Goal: Information Seeking & Learning: Find specific page/section

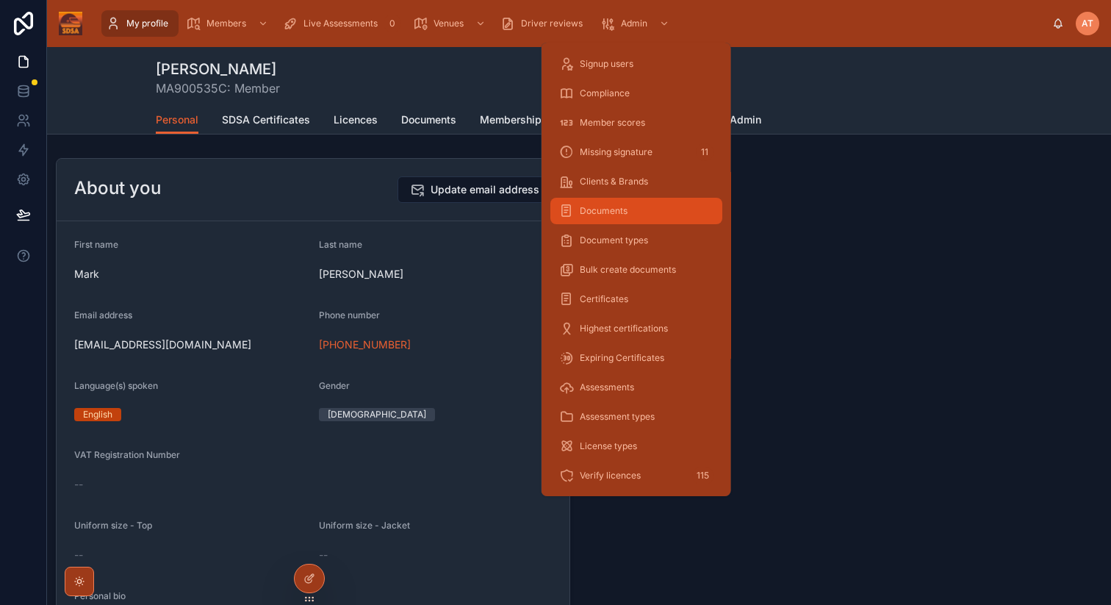
scroll to position [61, 0]
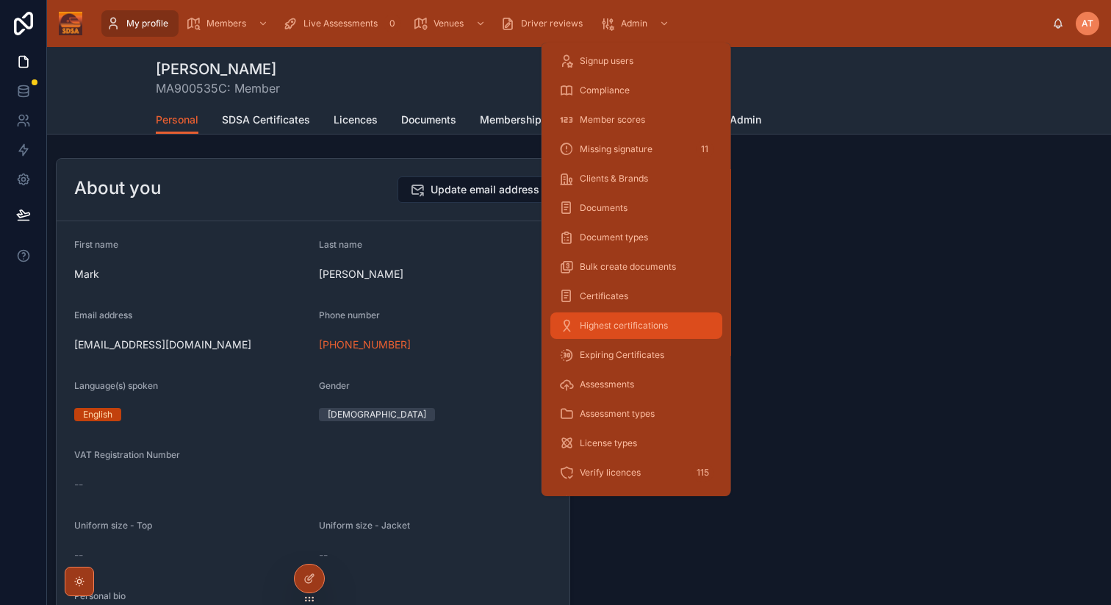
click at [608, 324] on span "Highest certifications" at bounding box center [624, 326] width 88 height 12
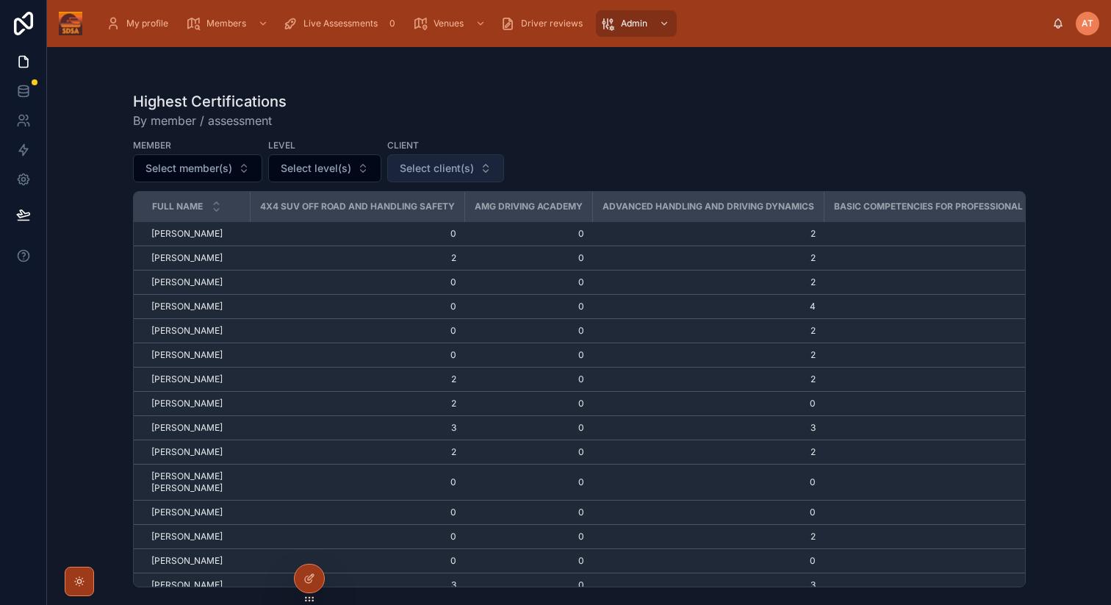
click at [412, 169] on span "Select client(s)" at bounding box center [437, 168] width 74 height 15
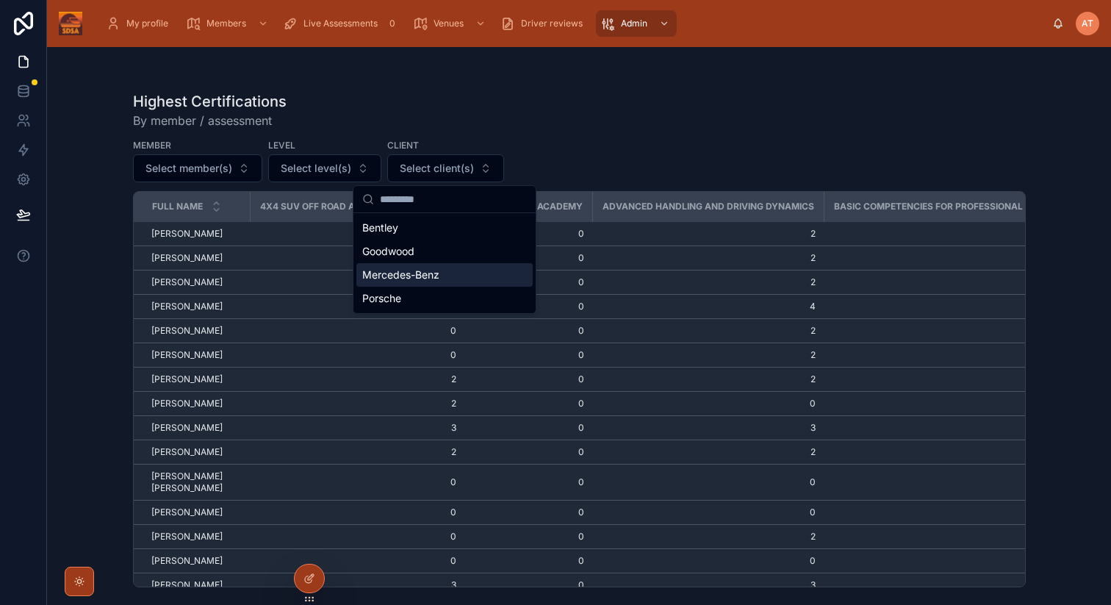
click at [411, 270] on span "Mercedes-Benz" at bounding box center [400, 275] width 77 height 15
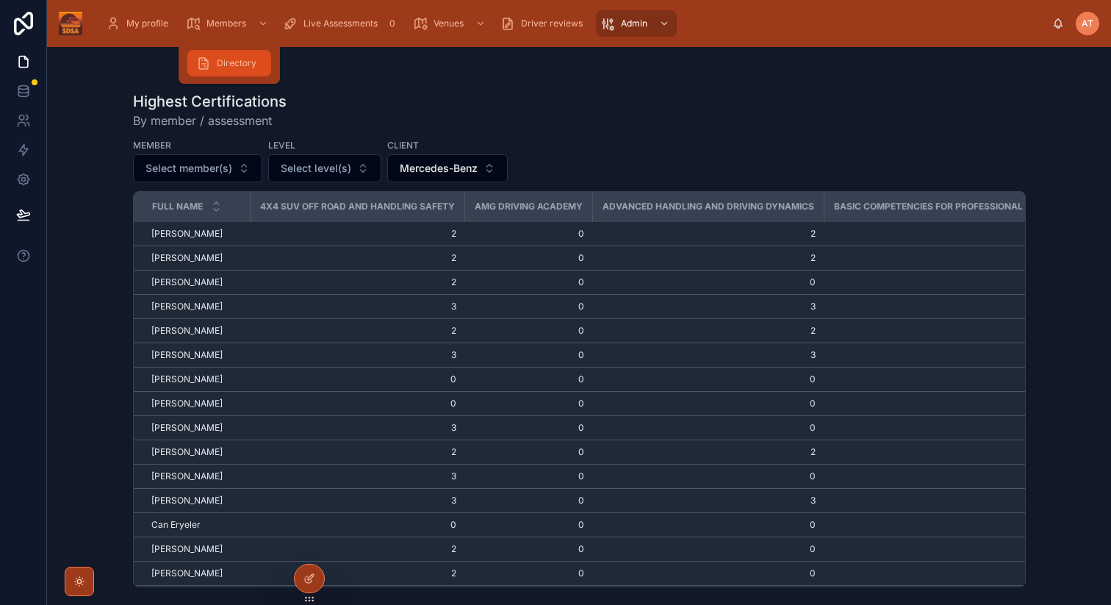
click at [234, 62] on span "Directory" at bounding box center [237, 63] width 40 height 12
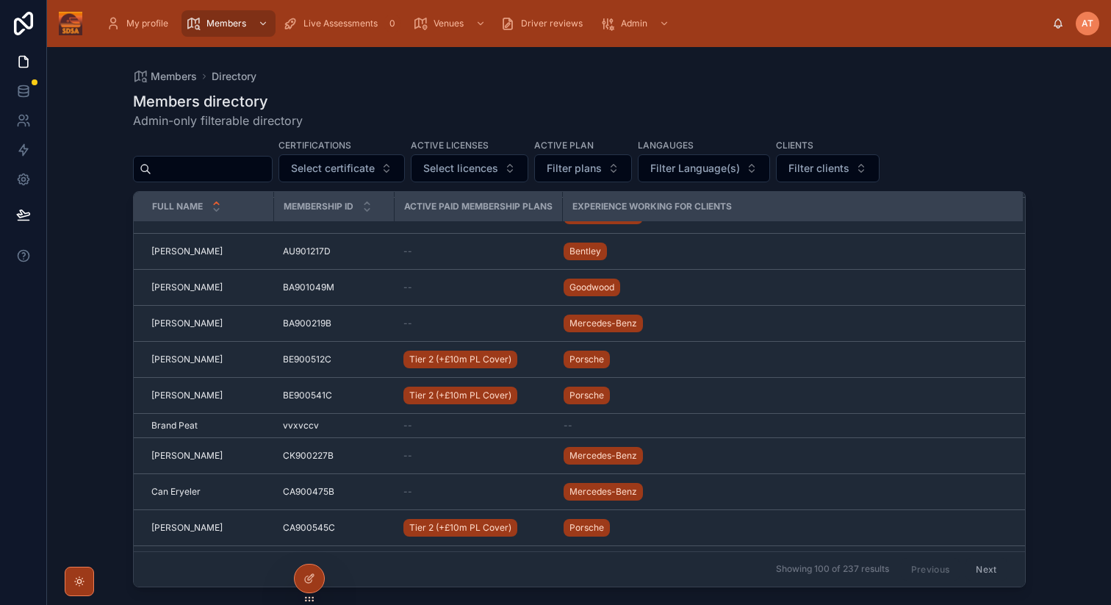
scroll to position [828, 0]
click at [816, 162] on span "Filter clients" at bounding box center [819, 168] width 61 height 15
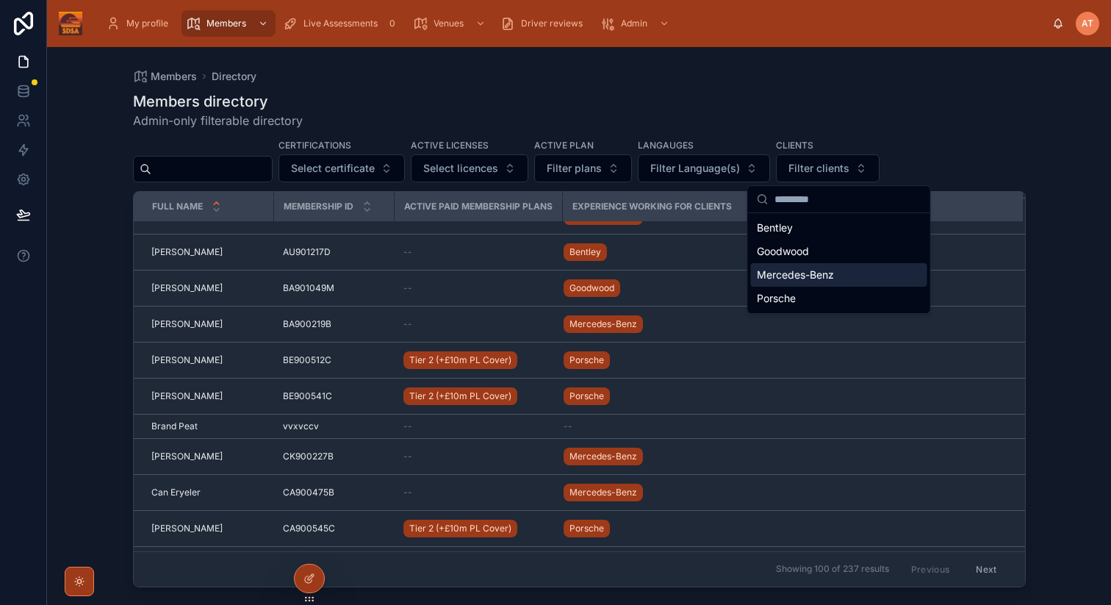
click at [795, 275] on span "Mercedes-Benz" at bounding box center [795, 275] width 77 height 15
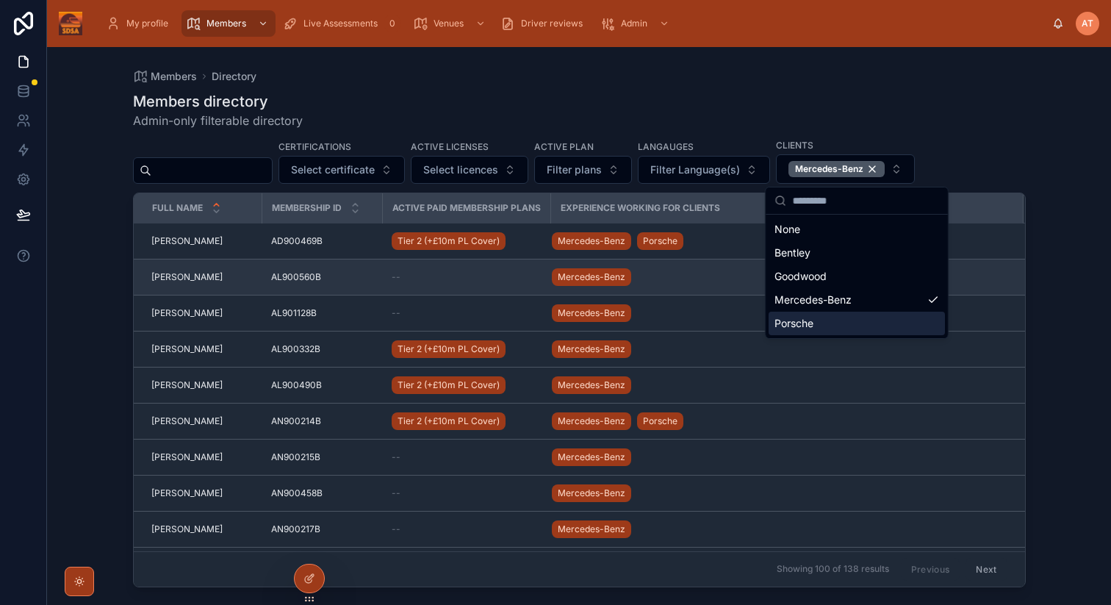
click at [189, 278] on span "[PERSON_NAME]" at bounding box center [186, 277] width 71 height 12
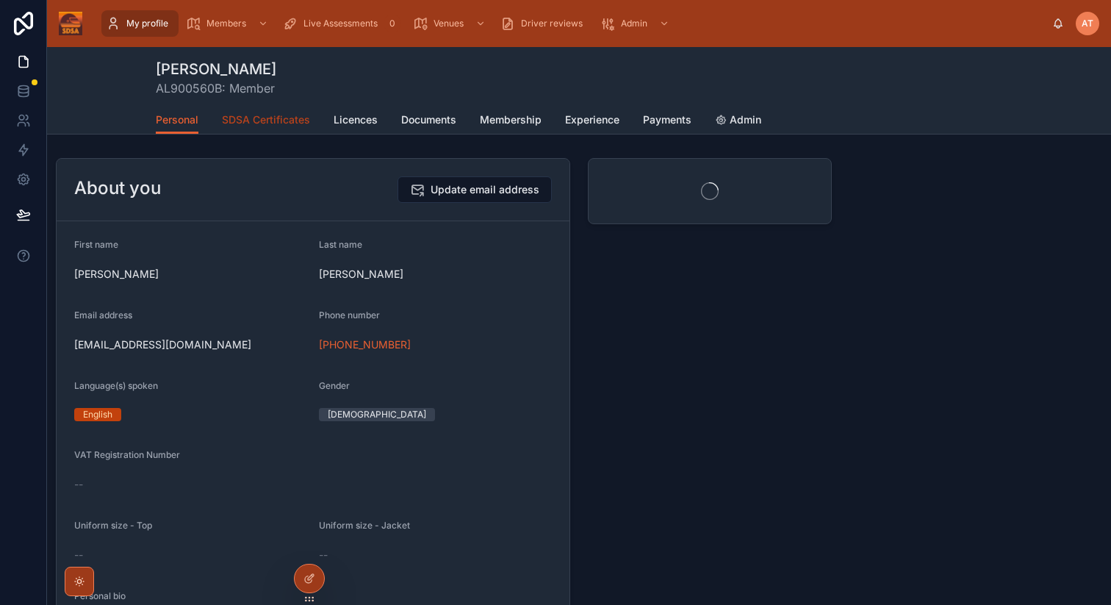
click at [256, 119] on span "SDSA Certificates" at bounding box center [266, 119] width 88 height 15
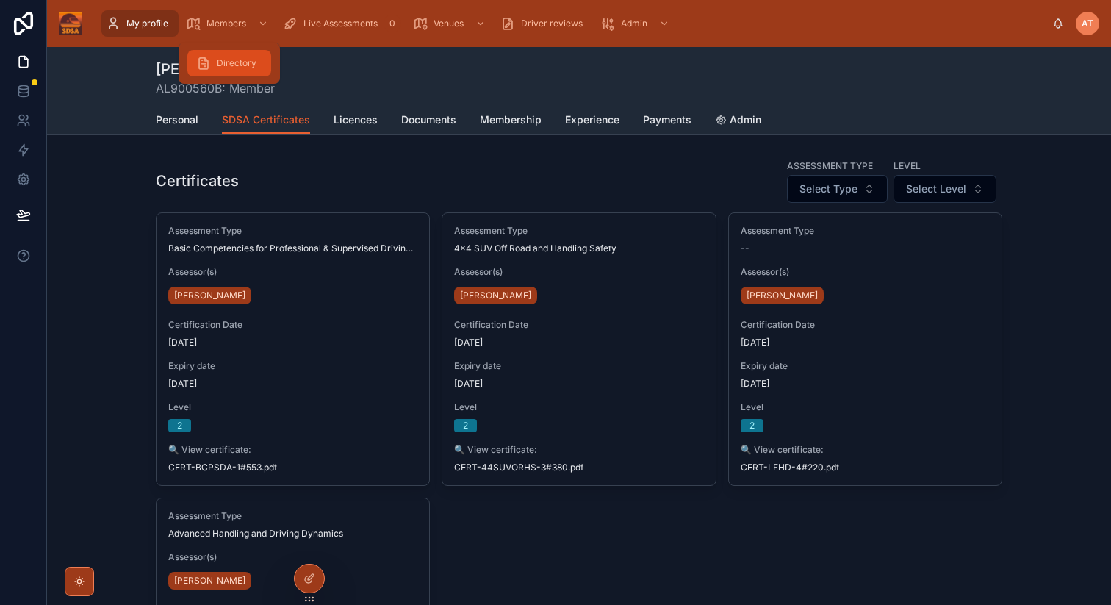
click at [229, 65] on span "Directory" at bounding box center [237, 63] width 40 height 12
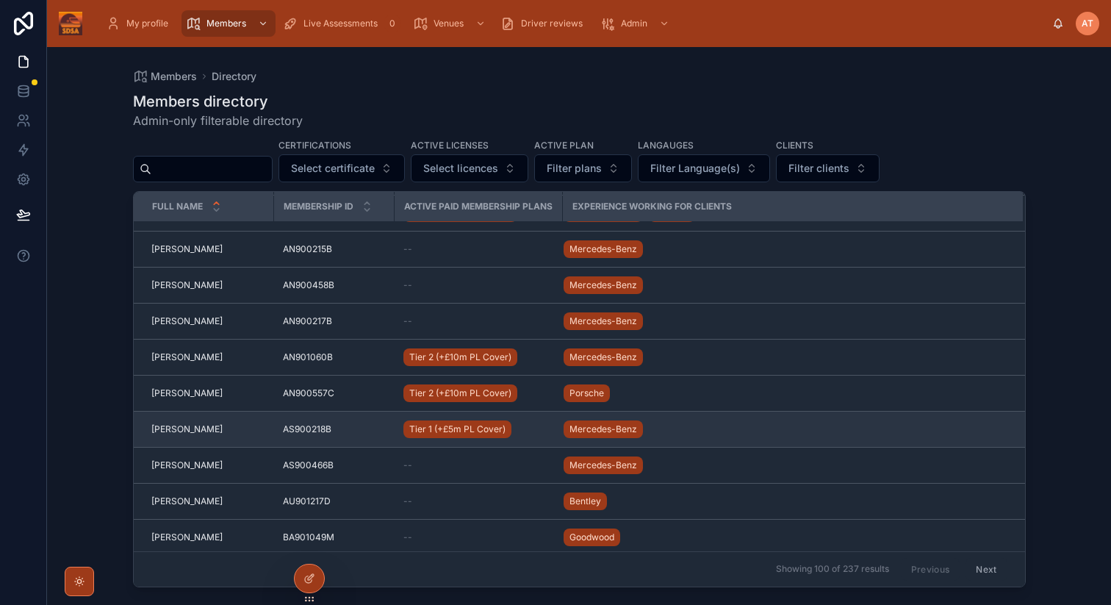
scroll to position [580, 0]
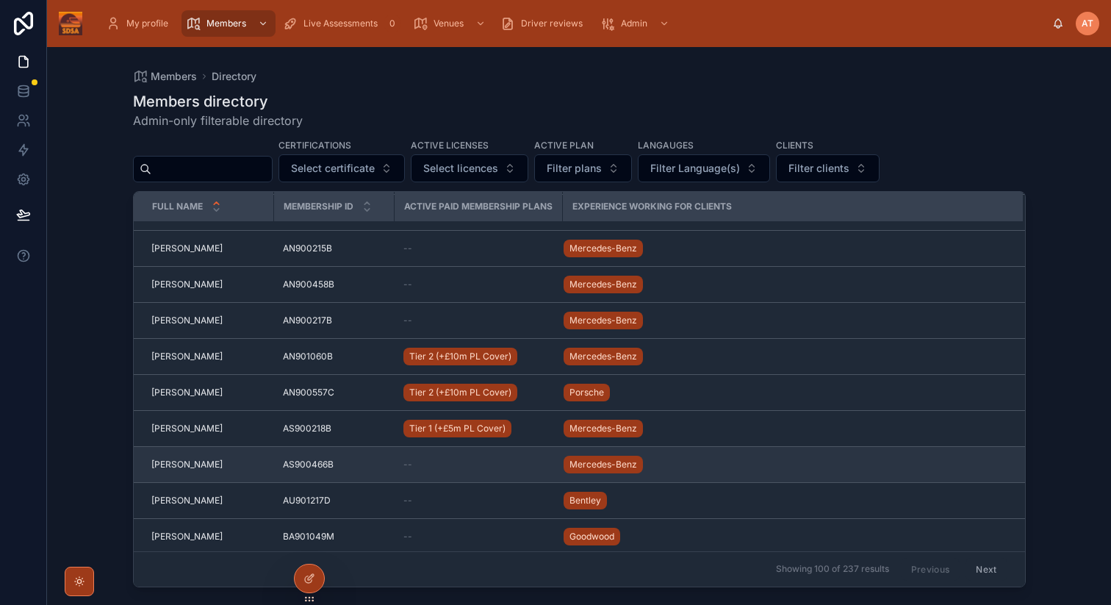
click at [194, 463] on span "[PERSON_NAME]" at bounding box center [186, 465] width 71 height 12
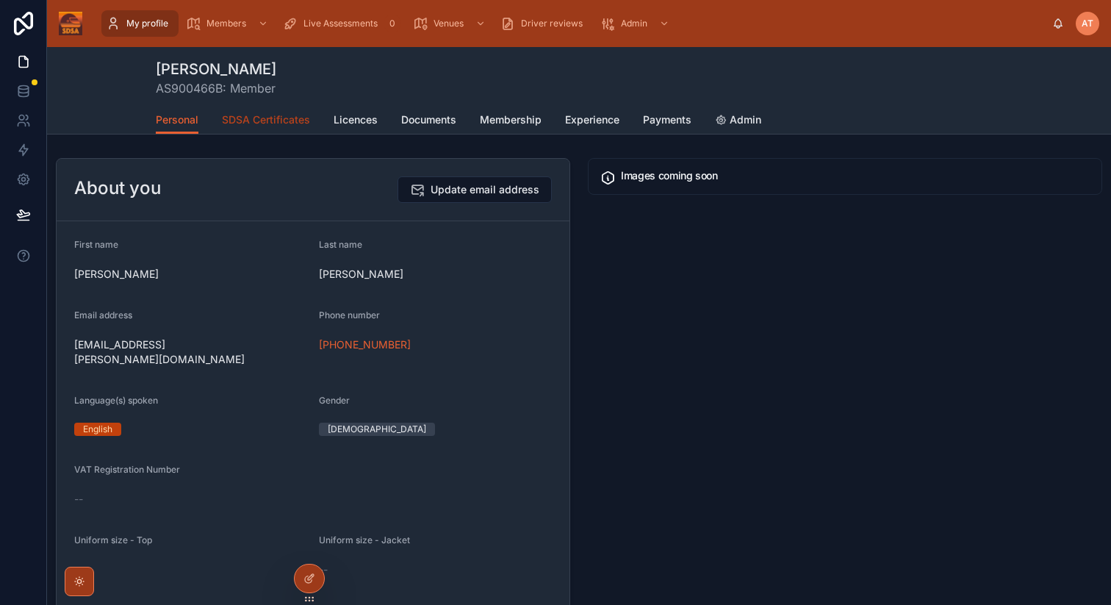
click at [259, 113] on span "SDSA Certificates" at bounding box center [266, 119] width 88 height 15
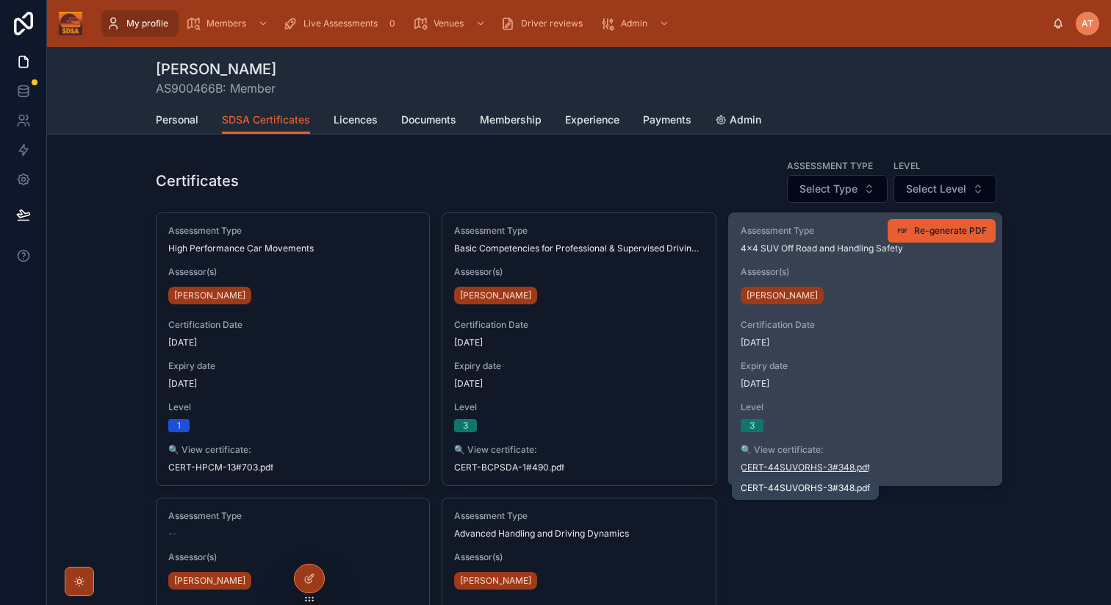
click at [813, 465] on span "CERT-44SUVORHS-3#348" at bounding box center [798, 468] width 114 height 12
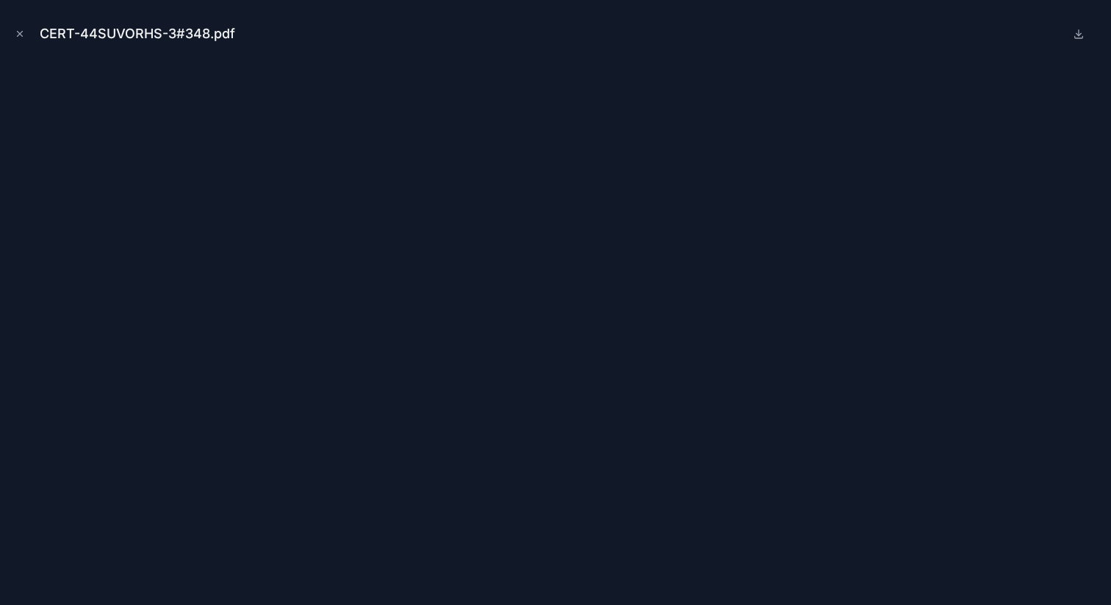
click at [24, 31] on icon "Close modal" at bounding box center [20, 34] width 10 height 10
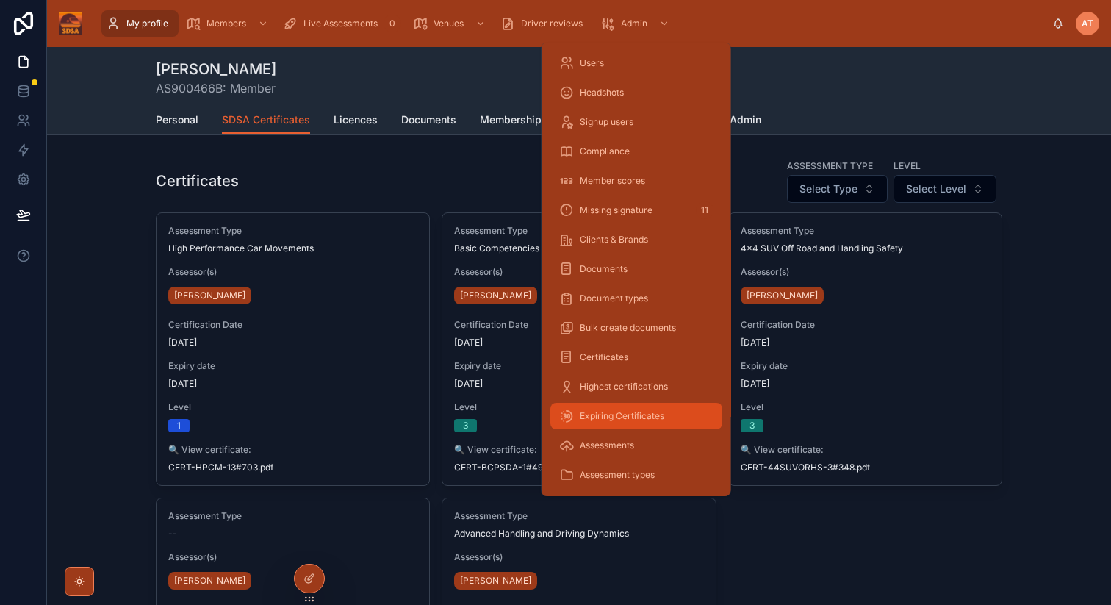
click at [623, 416] on span "Expiring Certificates" at bounding box center [622, 416] width 85 height 12
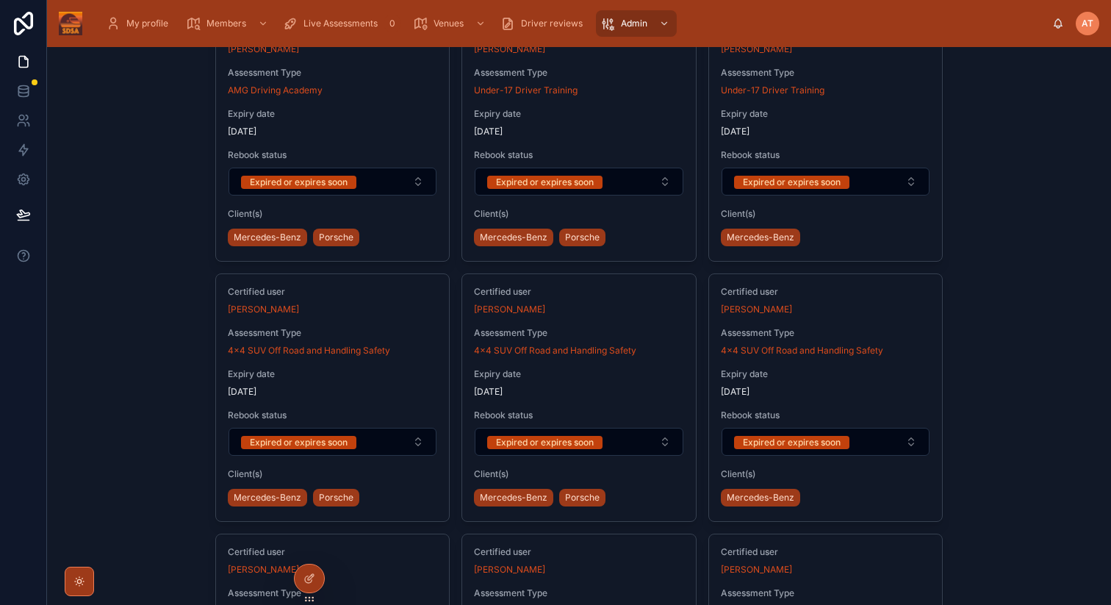
scroll to position [3562, 0]
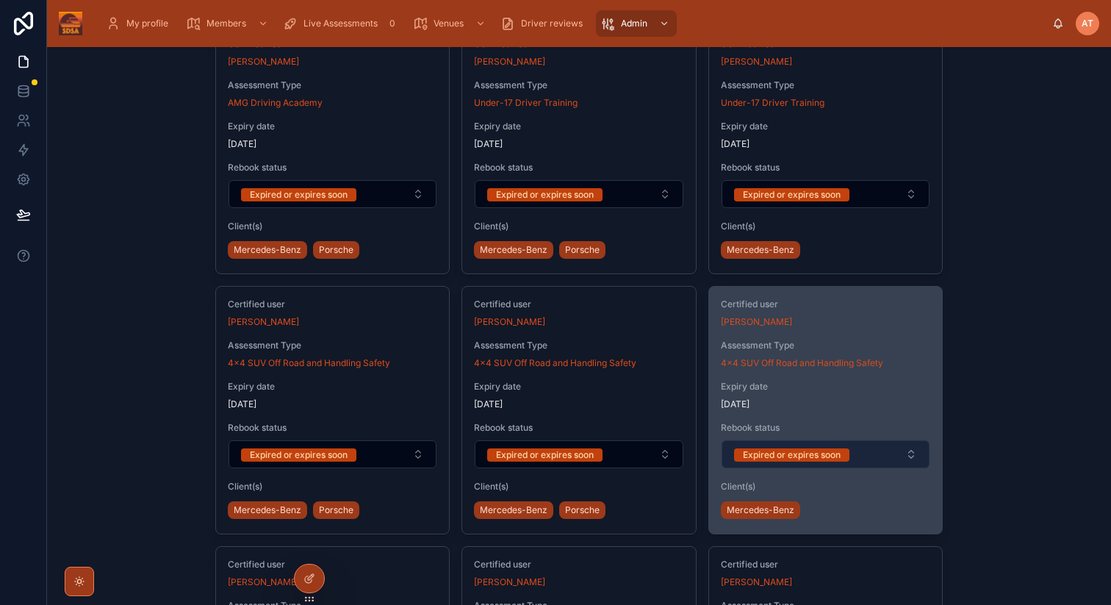
click at [862, 459] on button "Expired or expires soon" at bounding box center [826, 454] width 209 height 28
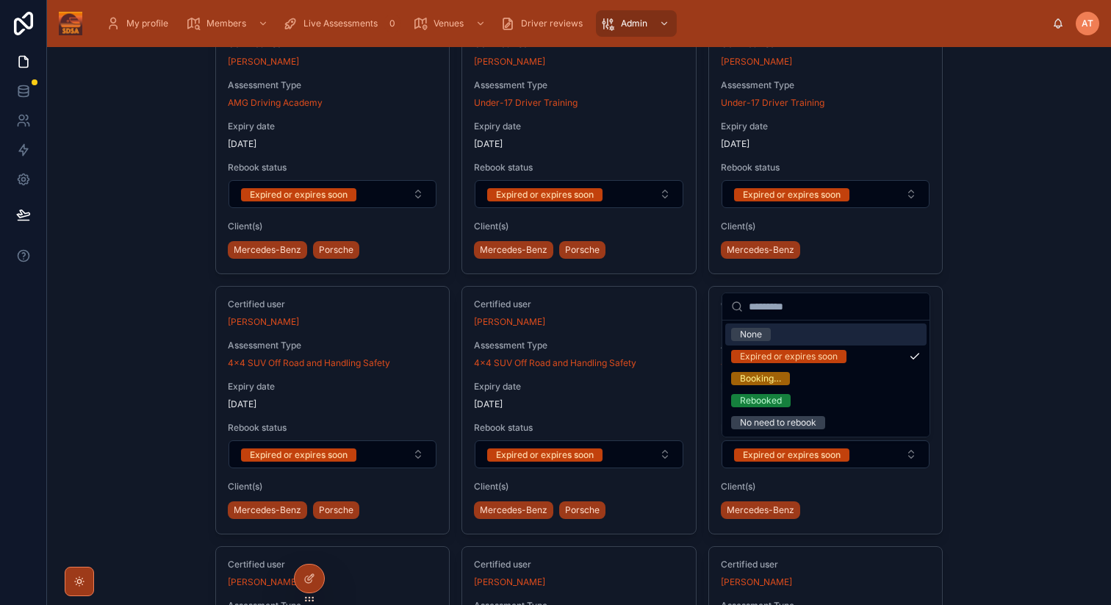
click at [1075, 315] on div "Expiring certificates Add Certificate Member Select Member Assessment Type Sele…" at bounding box center [579, 326] width 1064 height 558
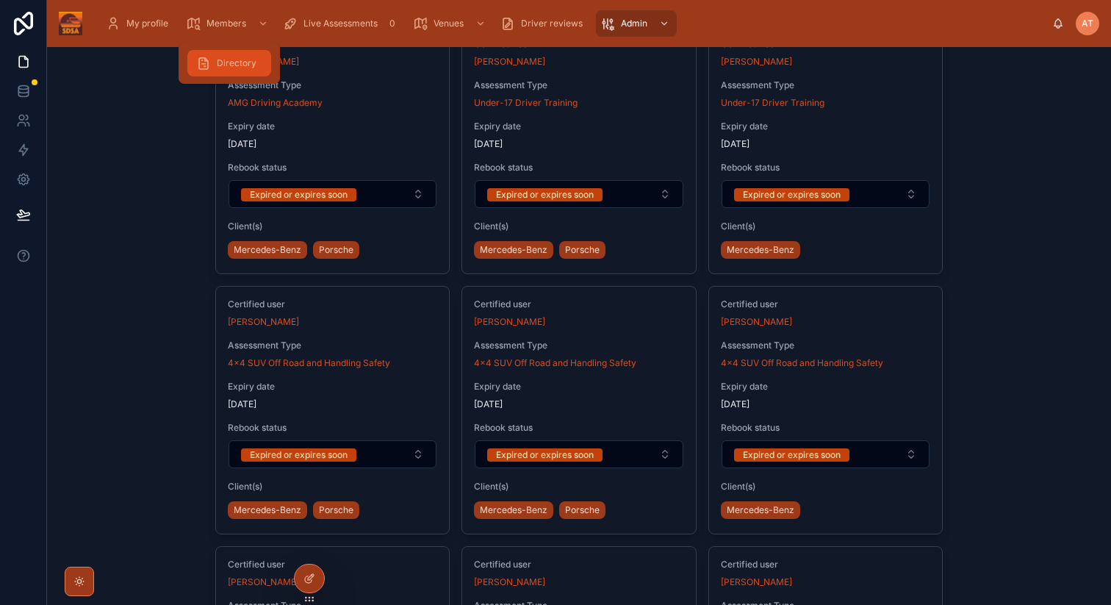
click at [218, 61] on span "Directory" at bounding box center [237, 63] width 40 height 12
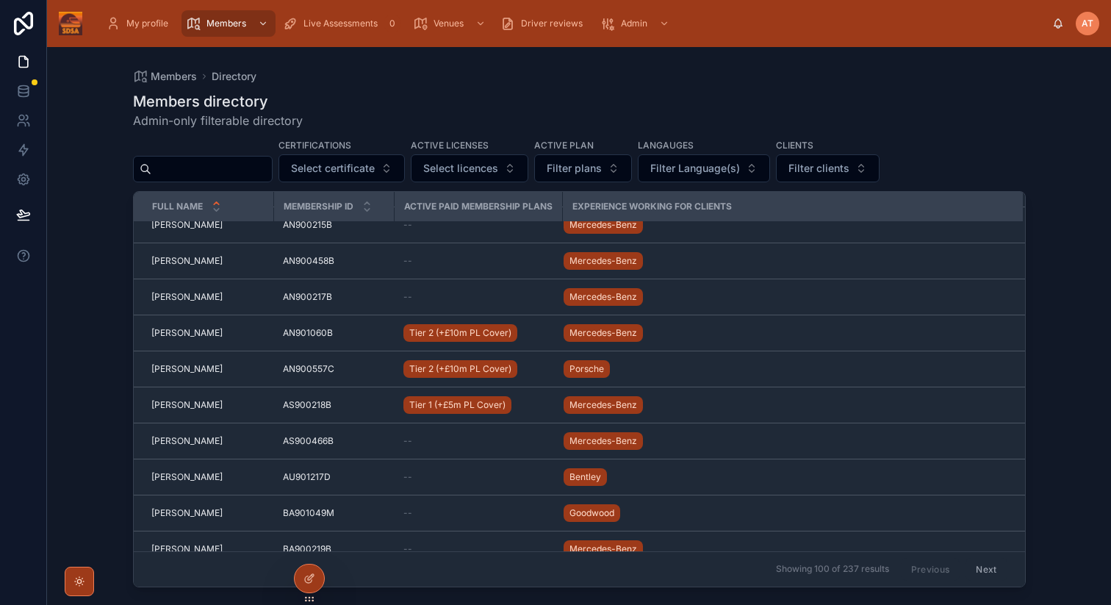
scroll to position [613, 0]
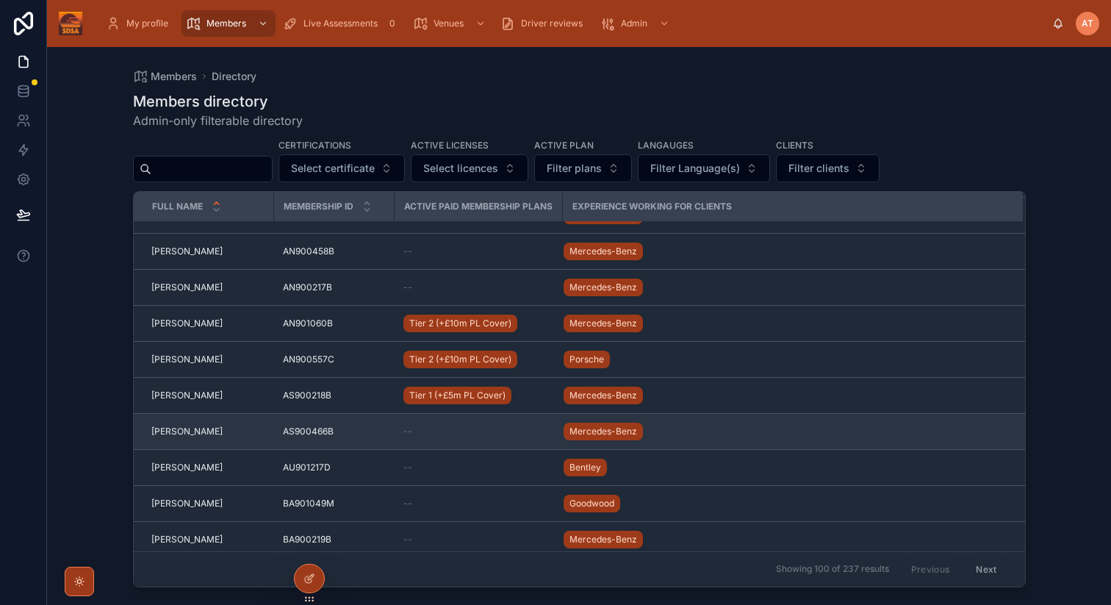
click at [204, 430] on span "[PERSON_NAME]" at bounding box center [186, 432] width 71 height 12
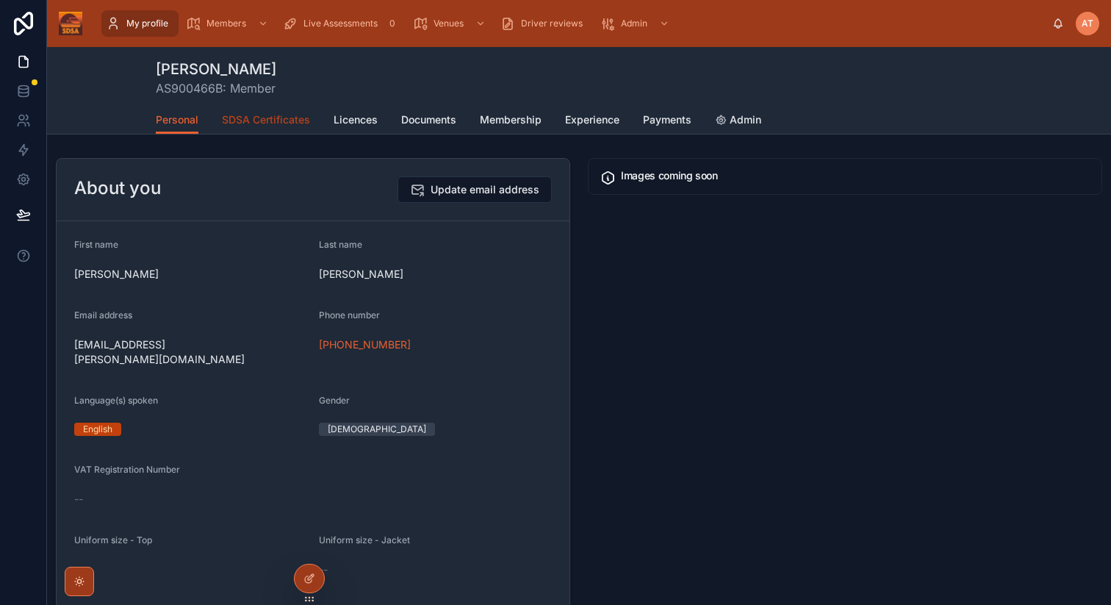
click at [262, 126] on span "SDSA Certificates" at bounding box center [266, 119] width 88 height 15
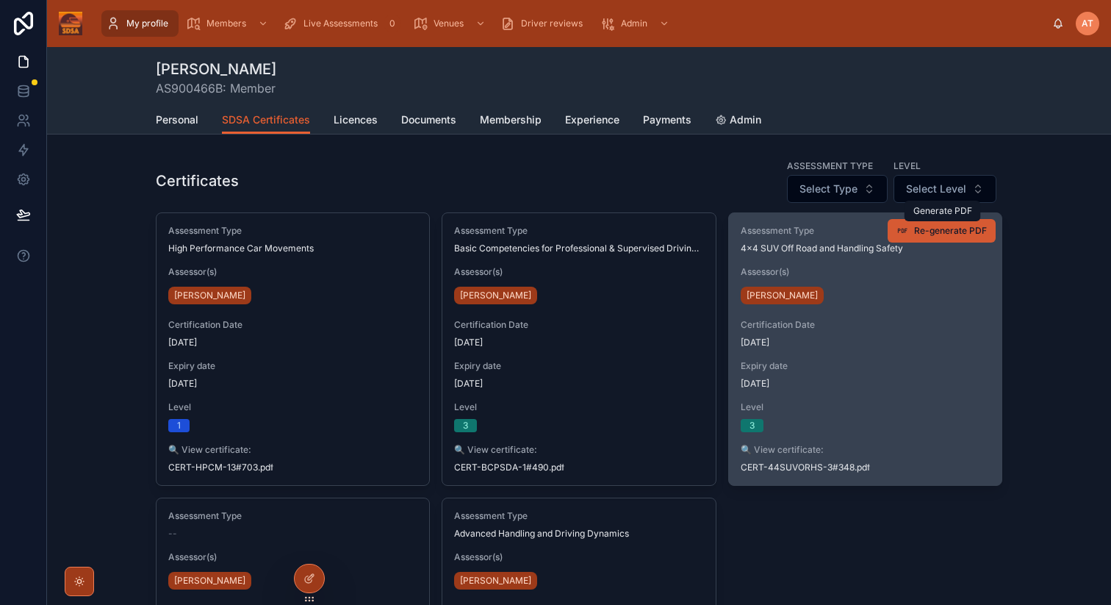
click at [949, 235] on span "Re-generate PDF" at bounding box center [950, 231] width 73 height 12
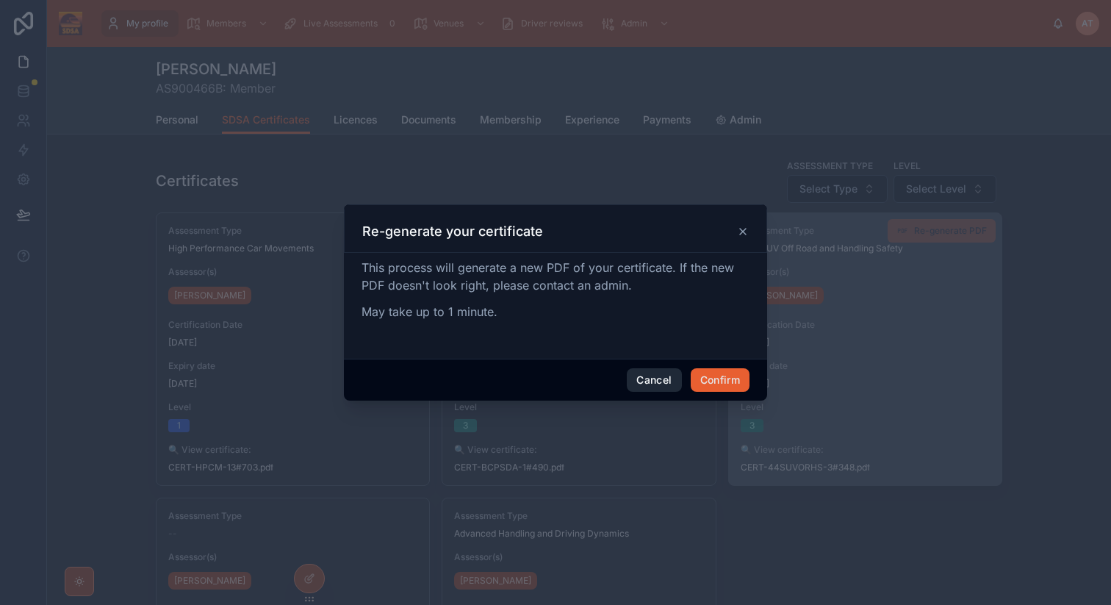
click at [659, 380] on button "Cancel" at bounding box center [654, 380] width 54 height 24
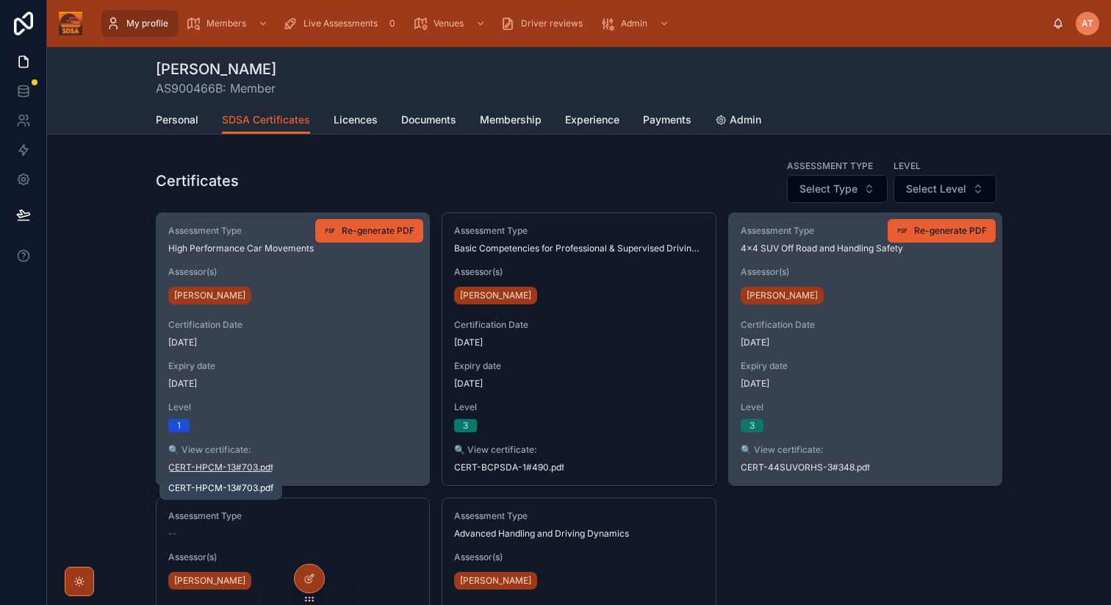
click at [229, 467] on span "CERT-HPCM-13#703" at bounding box center [213, 468] width 90 height 12
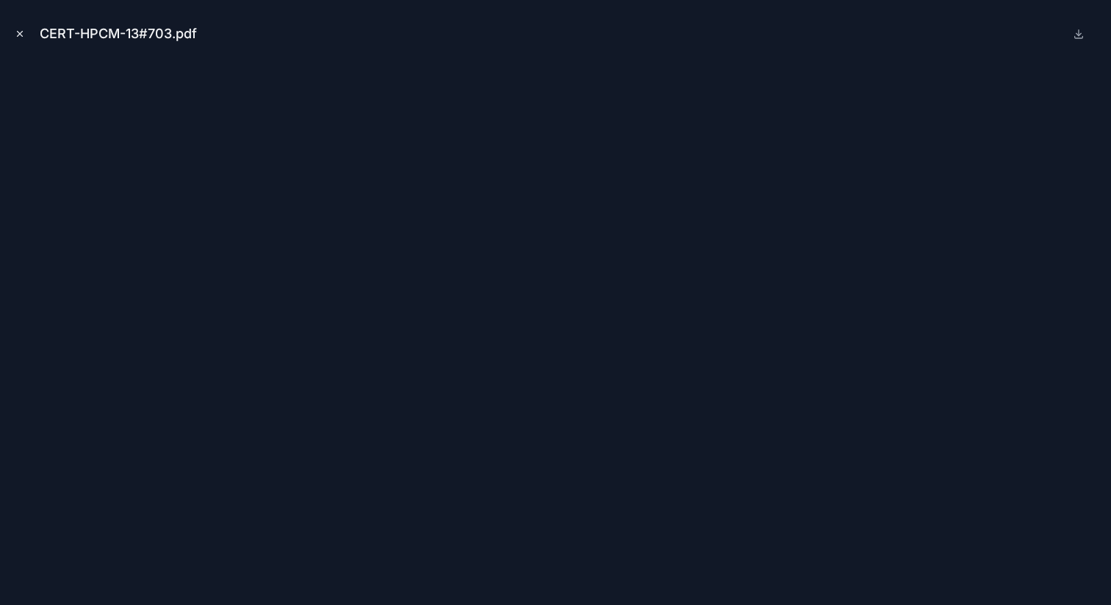
click at [21, 29] on icon "Close modal" at bounding box center [20, 34] width 10 height 10
